Goal: Transaction & Acquisition: Purchase product/service

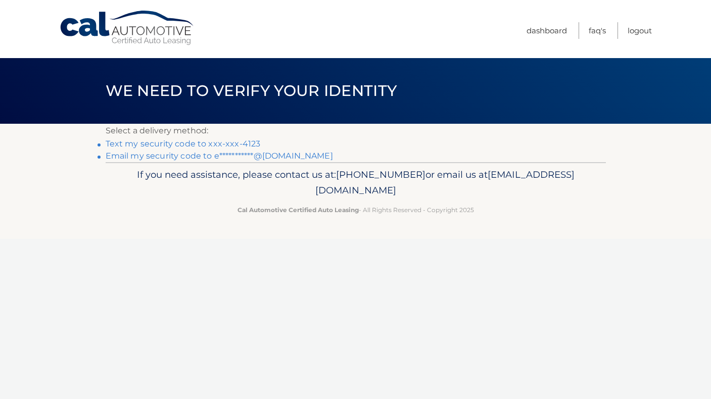
click at [183, 143] on link "Text my security code to xxx-xxx-4123" at bounding box center [183, 144] width 155 height 10
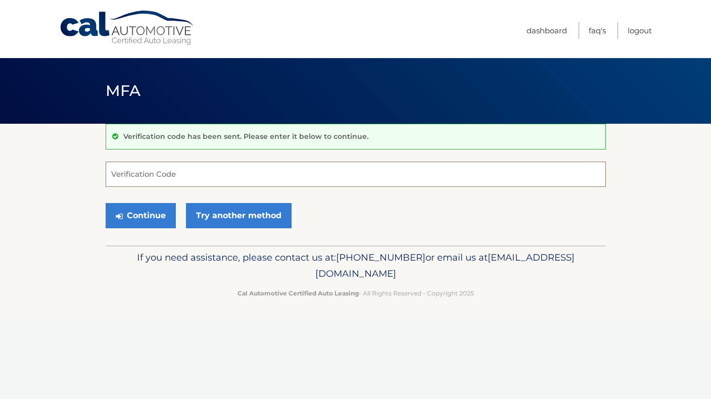
click at [158, 179] on input "Verification Code" at bounding box center [356, 174] width 500 height 25
type input "556095"
click at [140, 215] on button "Continue" at bounding box center [141, 215] width 70 height 25
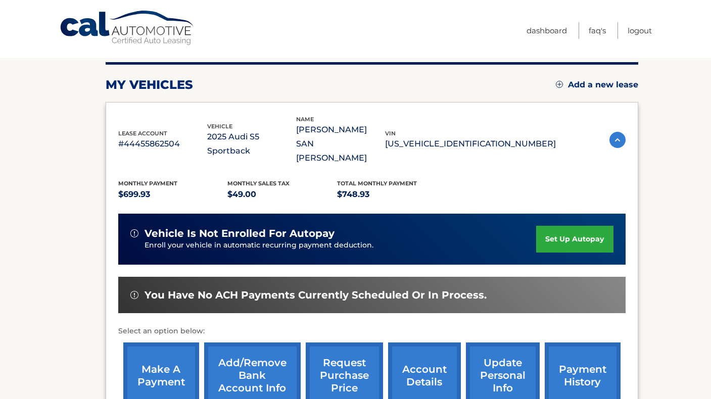
scroll to position [124, 0]
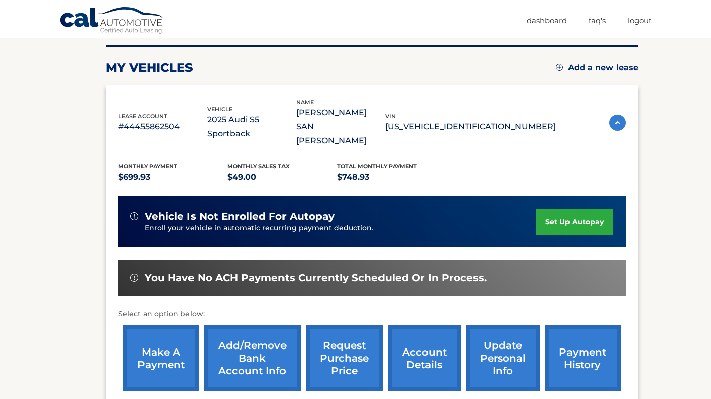
click at [148, 329] on link "make a payment" at bounding box center [161, 358] width 76 height 66
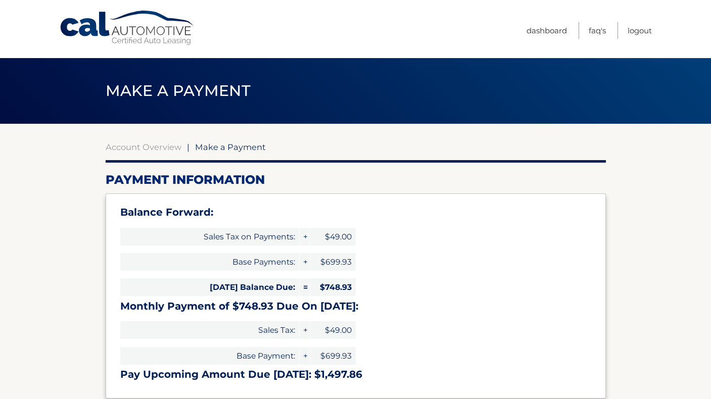
select select "NWVmMDQ3NDQtNDQ5Yy00OGE4LTkxYmQtNzg2YWU3NjMxNWY5"
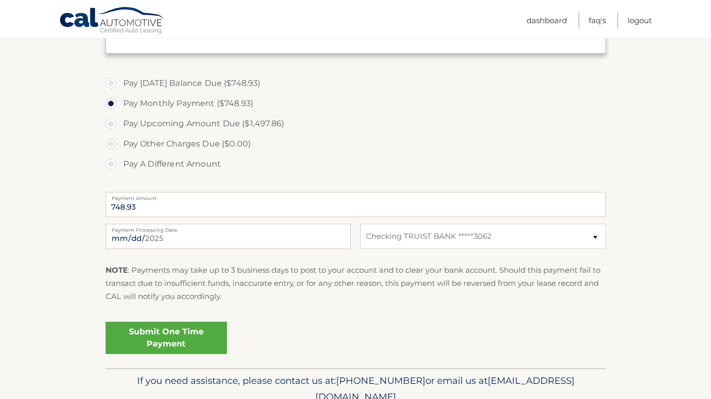
scroll to position [346, 0]
click at [182, 340] on link "Submit One Time Payment" at bounding box center [166, 337] width 121 height 32
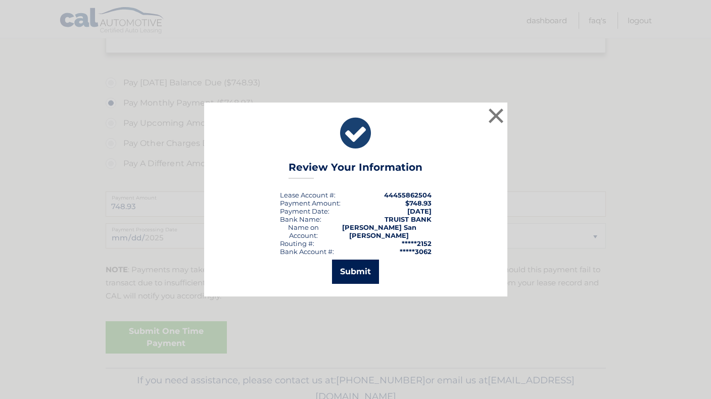
click at [365, 268] on button "Submit" at bounding box center [355, 272] width 47 height 24
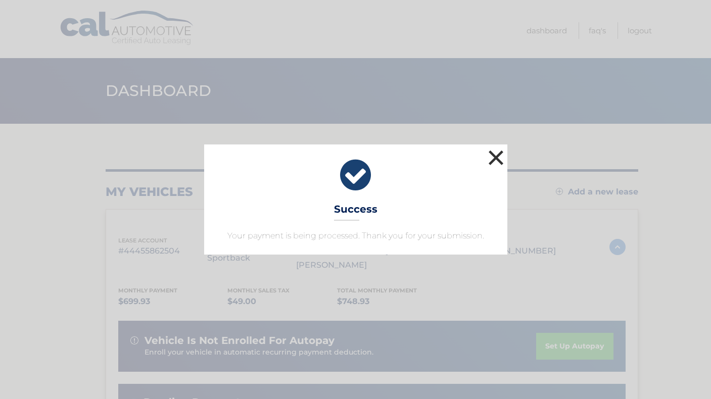
click at [499, 154] on button "×" at bounding box center [496, 158] width 20 height 20
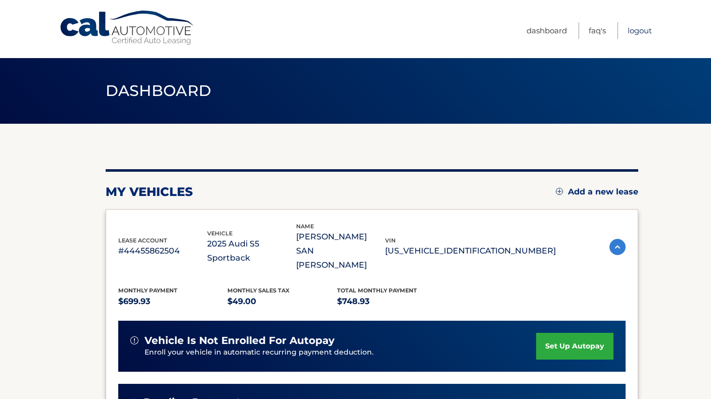
click at [648, 30] on link "Logout" at bounding box center [639, 30] width 24 height 17
